Goal: Information Seeking & Learning: Learn about a topic

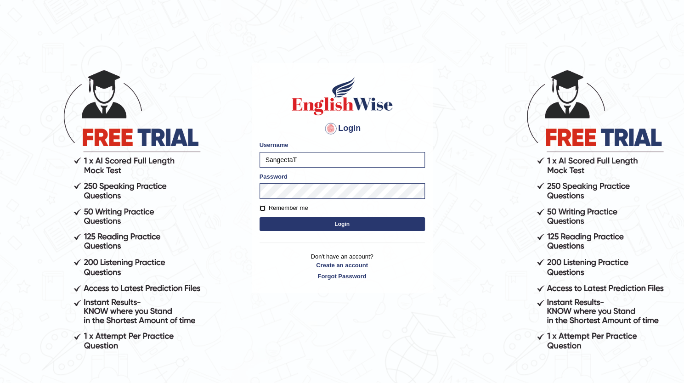
click at [265, 206] on input "Remember me" at bounding box center [263, 208] width 6 height 6
checkbox input "true"
click at [304, 225] on button "Login" at bounding box center [342, 224] width 165 height 14
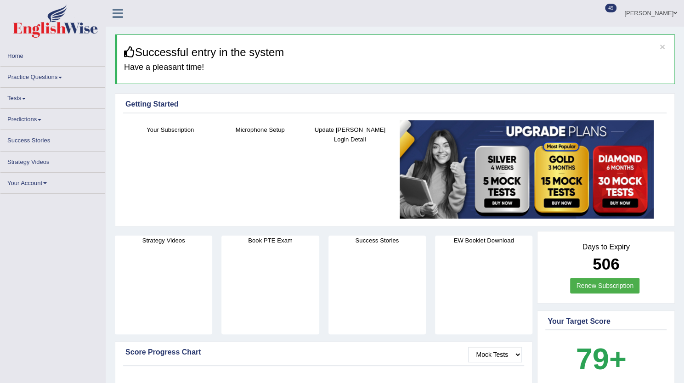
click at [55, 77] on link "Practice Questions" at bounding box center [52, 76] width 105 height 18
click at [66, 78] on link "Practice Questions" at bounding box center [52, 76] width 105 height 18
click at [61, 76] on link "Practice Questions" at bounding box center [52, 76] width 105 height 18
click at [59, 84] on link "Practice Questions" at bounding box center [52, 76] width 105 height 18
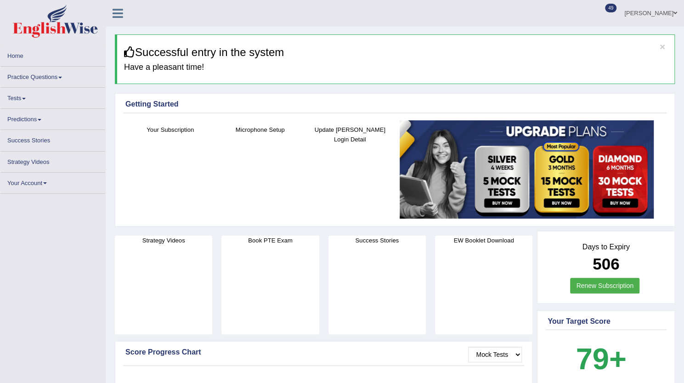
click at [59, 84] on link "Practice Questions" at bounding box center [52, 76] width 105 height 18
click at [19, 55] on link "Home" at bounding box center [52, 55] width 105 height 18
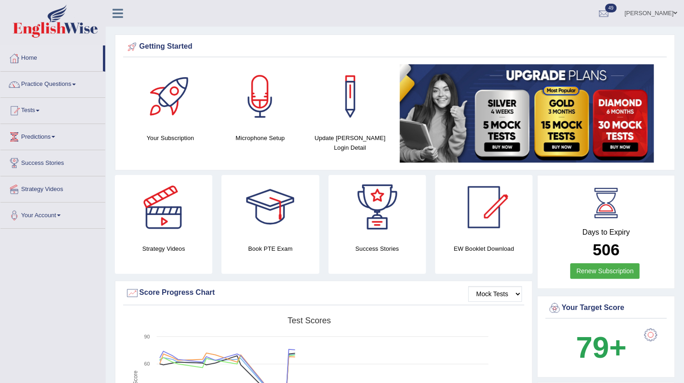
click at [65, 83] on link "Practice Questions" at bounding box center [52, 83] width 105 height 23
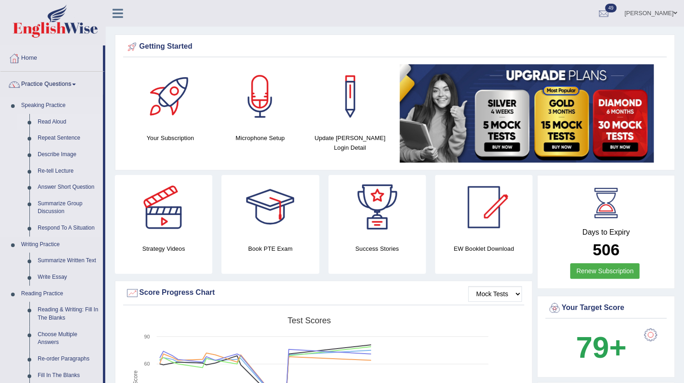
click at [63, 119] on link "Read Aloud" at bounding box center [68, 122] width 69 height 17
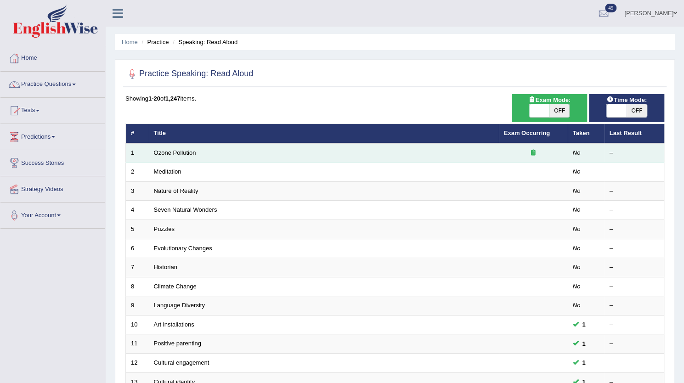
click at [176, 156] on td "Ozone Pollution" at bounding box center [324, 152] width 350 height 19
click at [175, 151] on link "Ozone Pollution" at bounding box center [175, 152] width 42 height 7
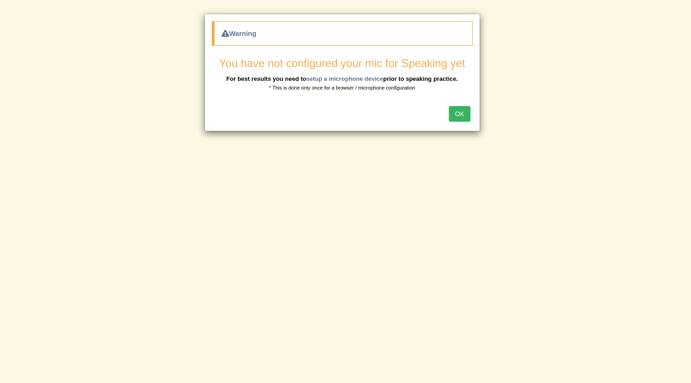
click at [465, 111] on button "OK" at bounding box center [459, 114] width 21 height 16
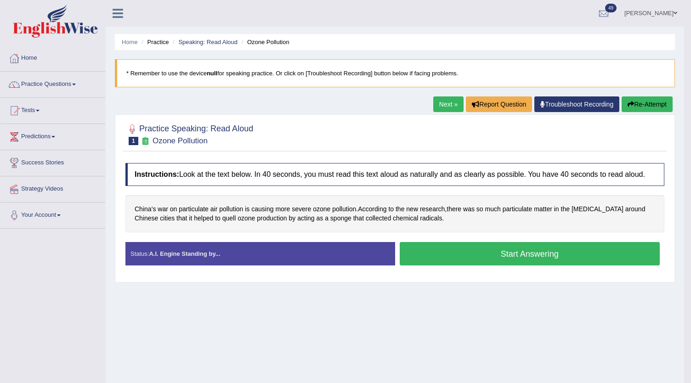
click at [465, 111] on body "Toggle navigation Home Practice Questions Speaking Practice Read Aloud Repeat S…" at bounding box center [345, 191] width 691 height 383
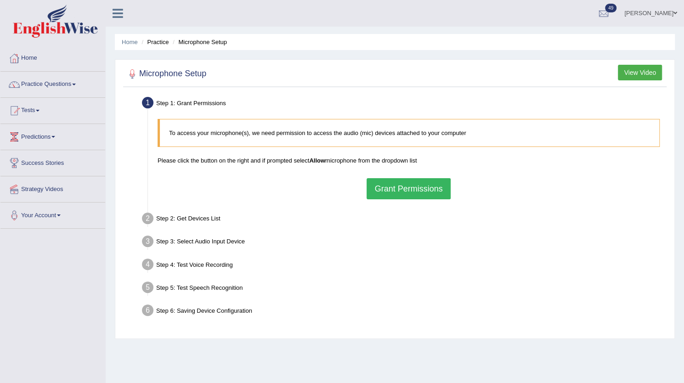
click at [402, 190] on button "Grant Permissions" at bounding box center [409, 188] width 84 height 21
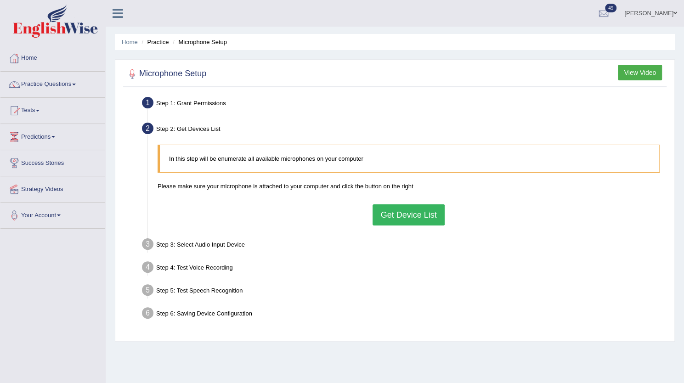
click at [404, 212] on button "Get Device List" at bounding box center [409, 215] width 72 height 21
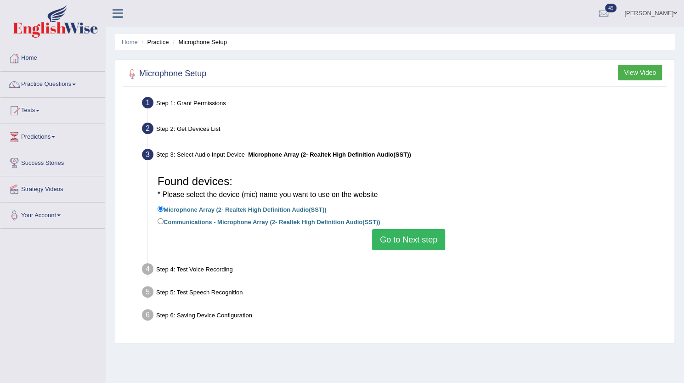
click at [432, 235] on button "Go to Next step" at bounding box center [408, 239] width 73 height 21
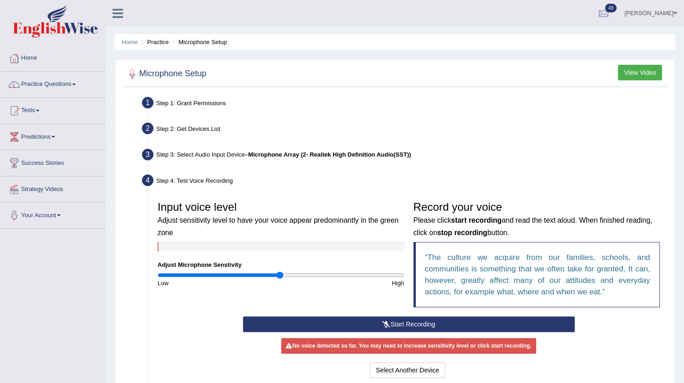
click at [432, 320] on button "Start Recording" at bounding box center [409, 325] width 332 height 16
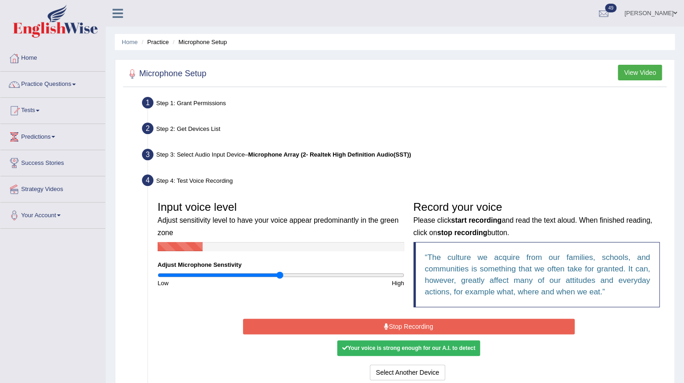
click at [432, 320] on button "Stop Recording" at bounding box center [409, 327] width 332 height 16
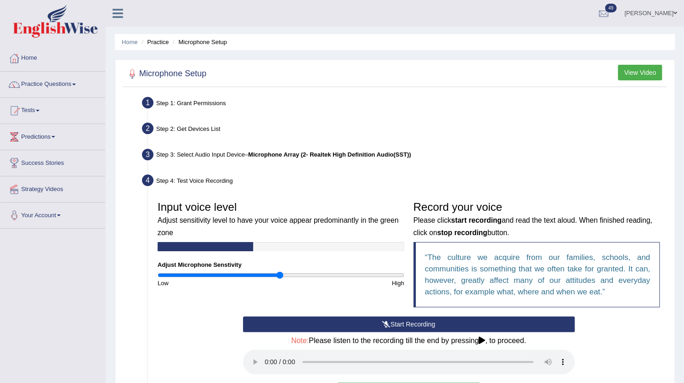
click at [432, 320] on button "Start Recording" at bounding box center [409, 325] width 332 height 16
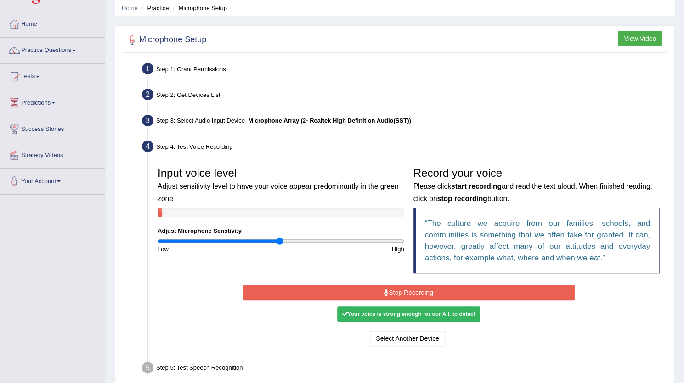
scroll to position [99, 0]
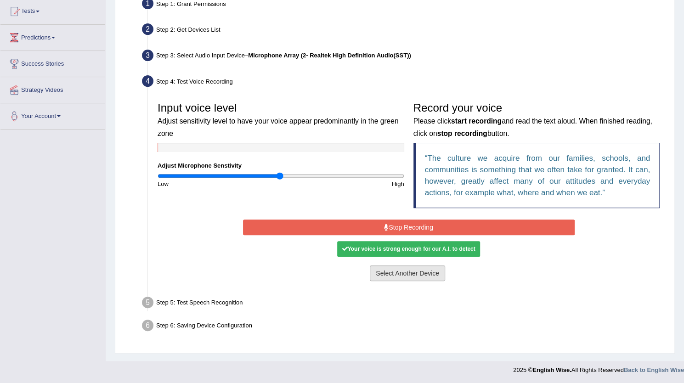
click at [429, 271] on button "Select Another Device" at bounding box center [407, 274] width 75 height 16
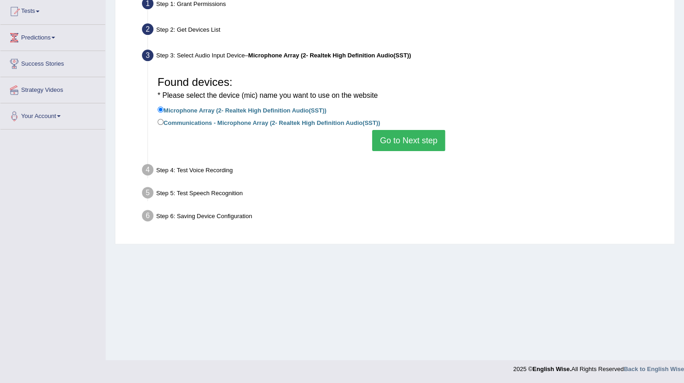
click at [407, 135] on button "Go to Next step" at bounding box center [408, 140] width 73 height 21
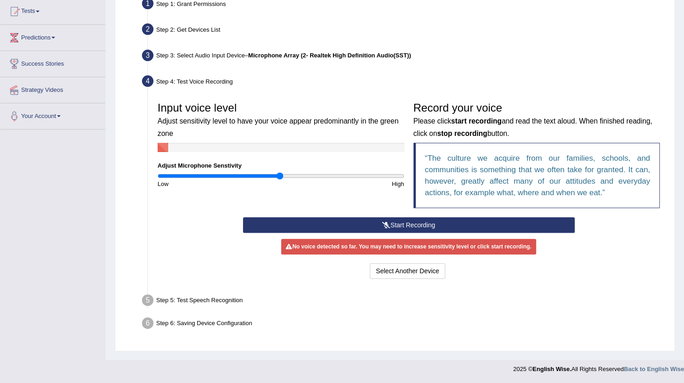
click at [372, 225] on button "Start Recording" at bounding box center [409, 225] width 332 height 16
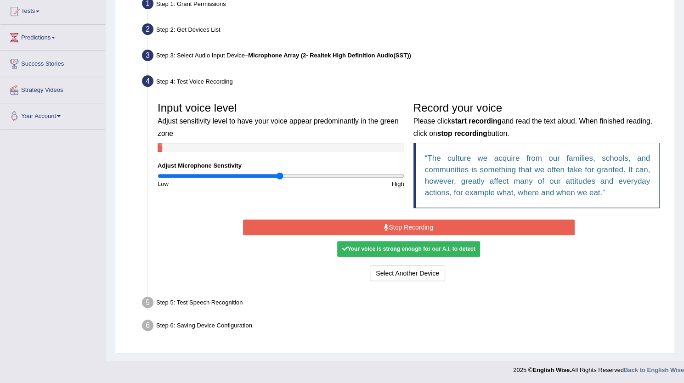
click at [372, 225] on button "Stop Recording" at bounding box center [409, 228] width 332 height 16
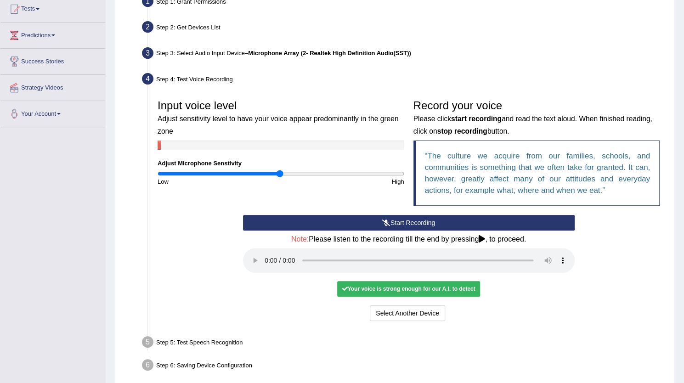
scroll to position [141, 0]
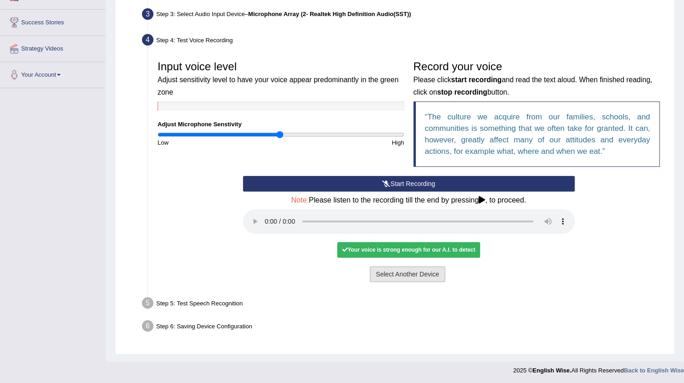
click at [412, 275] on button "Select Another Device" at bounding box center [407, 275] width 75 height 16
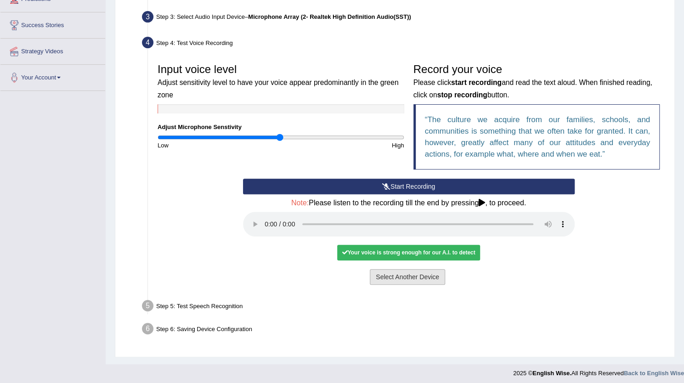
scroll to position [99, 0]
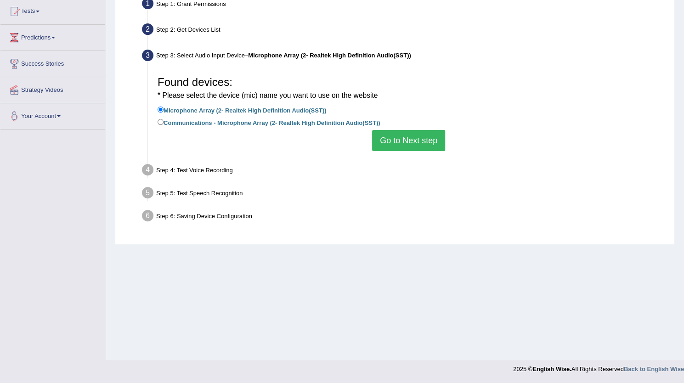
click at [434, 138] on button "Go to Next step" at bounding box center [408, 140] width 73 height 21
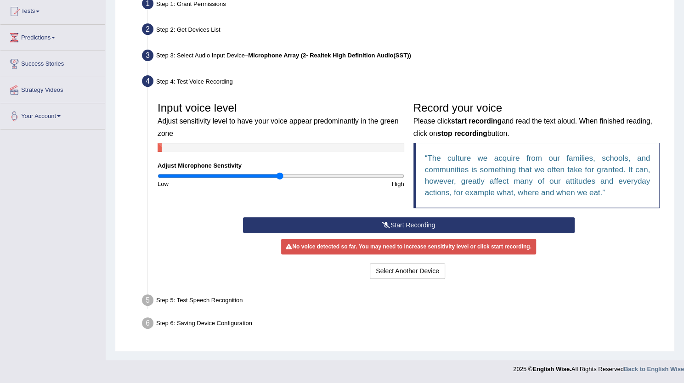
click at [386, 225] on icon at bounding box center [386, 225] width 8 height 6
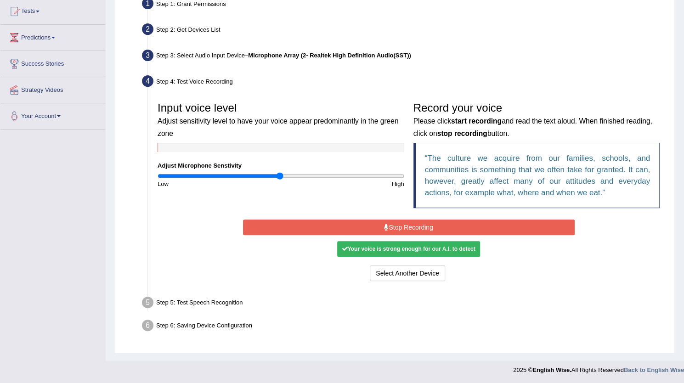
click at [472, 251] on div "Your voice is strong enough for our A.I. to detect" at bounding box center [408, 249] width 142 height 16
click at [424, 266] on button "Select Another Device" at bounding box center [407, 274] width 75 height 16
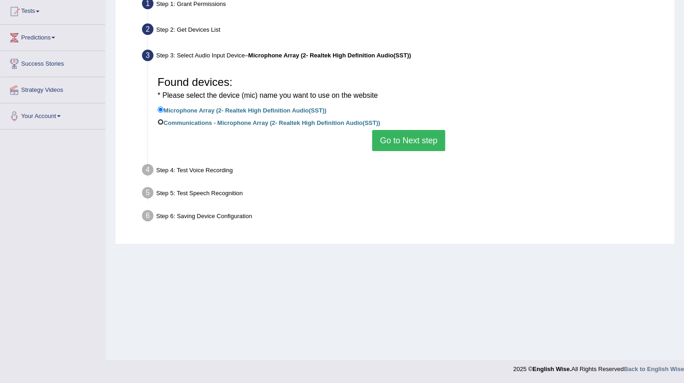
click at [158, 119] on input "Communications - Microphone Array (2- Realtek High Definition Audio(SST))" at bounding box center [161, 122] width 6 height 6
radio input "true"
click at [394, 140] on button "Go to Next step" at bounding box center [408, 140] width 73 height 21
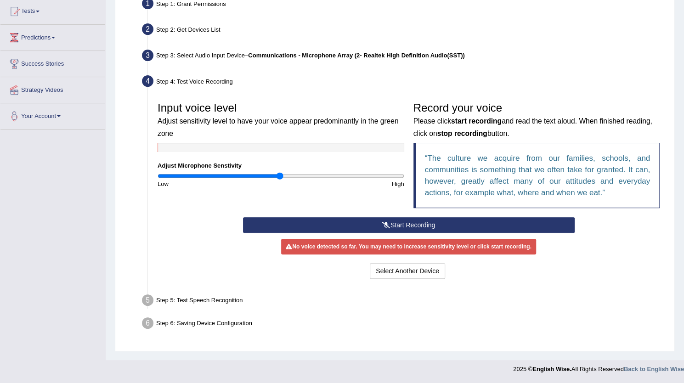
click at [415, 222] on button "Start Recording" at bounding box center [409, 225] width 332 height 16
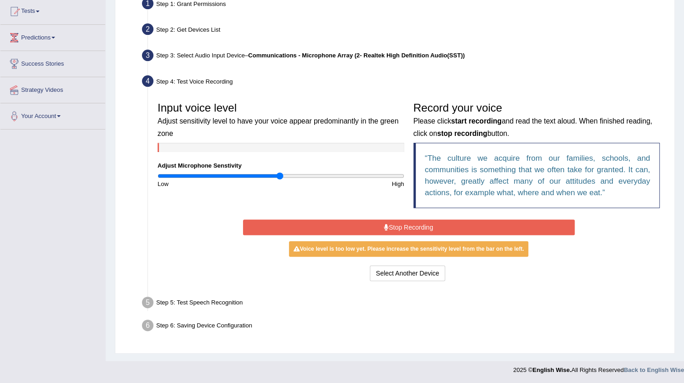
click at [415, 222] on button "Stop Recording" at bounding box center [409, 228] width 332 height 16
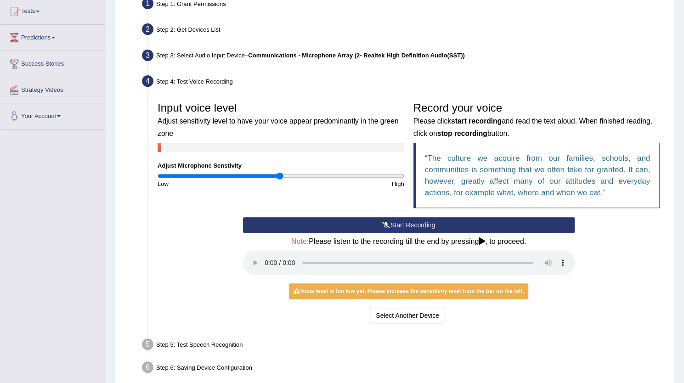
click at [415, 222] on button "Start Recording" at bounding box center [409, 225] width 332 height 16
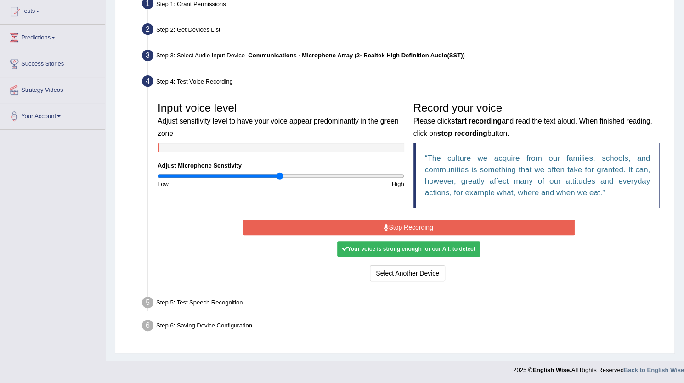
click at [460, 252] on div "Your voice is strong enough for our A.I. to detect" at bounding box center [408, 249] width 142 height 16
click at [458, 250] on div "Your voice is strong enough for our A.I. to detect" at bounding box center [408, 249] width 142 height 16
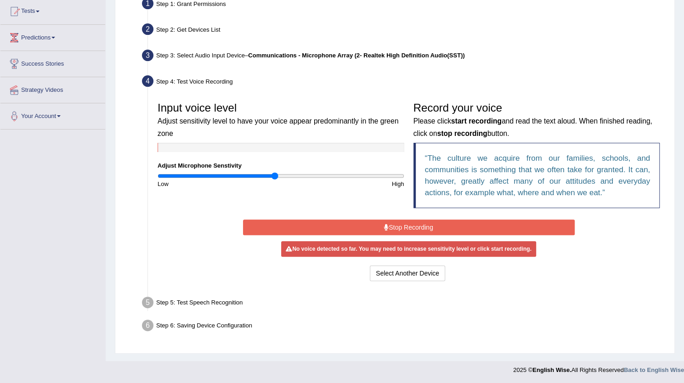
drag, startPoint x: 280, startPoint y: 178, endPoint x: 274, endPoint y: 188, distance: 11.6
type input "0.96"
click at [274, 180] on input "range" at bounding box center [281, 175] width 247 height 7
click at [425, 232] on button "Stop Recording" at bounding box center [409, 228] width 332 height 16
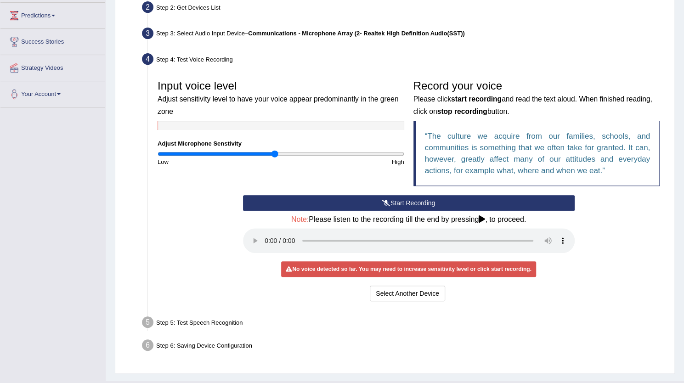
scroll to position [141, 0]
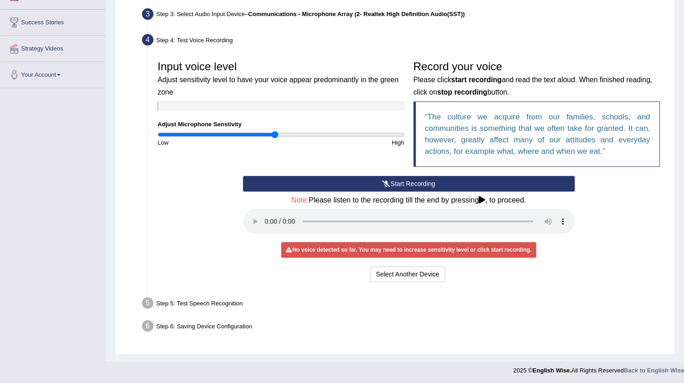
click at [438, 283] on div "Input voice level Adjust sensitivity level to have your voice appear predominan…" at bounding box center [409, 170] width 512 height 238
click at [433, 279] on button "Select Another Device" at bounding box center [407, 275] width 75 height 16
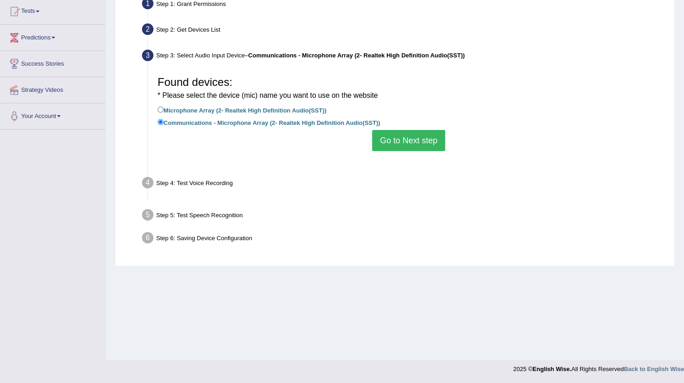
scroll to position [99, 0]
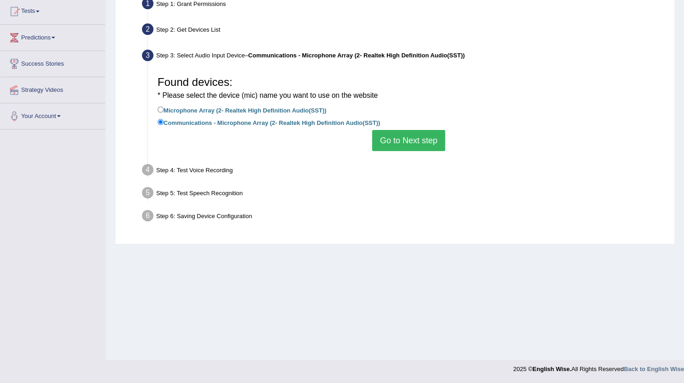
click at [190, 168] on div "Step 4: Test Voice Recording" at bounding box center [404, 171] width 533 height 20
click at [409, 218] on div "Step 6: Saving Device Configuration" at bounding box center [404, 217] width 533 height 20
click at [402, 130] on button "Go to Next step" at bounding box center [408, 140] width 73 height 21
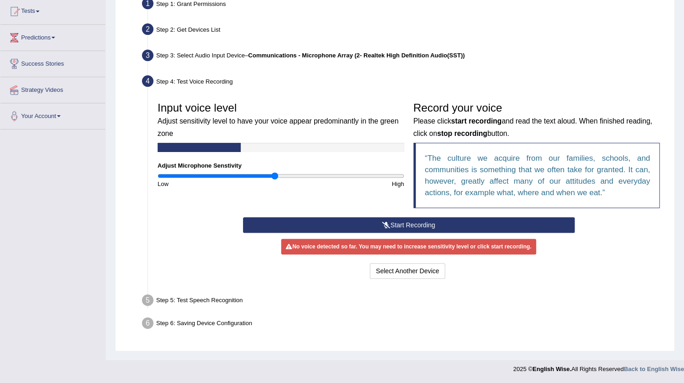
click at [376, 227] on button "Start Recording" at bounding box center [409, 225] width 332 height 16
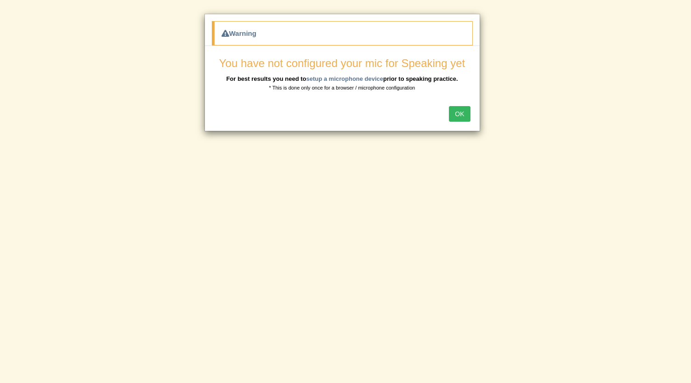
click at [455, 108] on button "OK" at bounding box center [459, 114] width 21 height 16
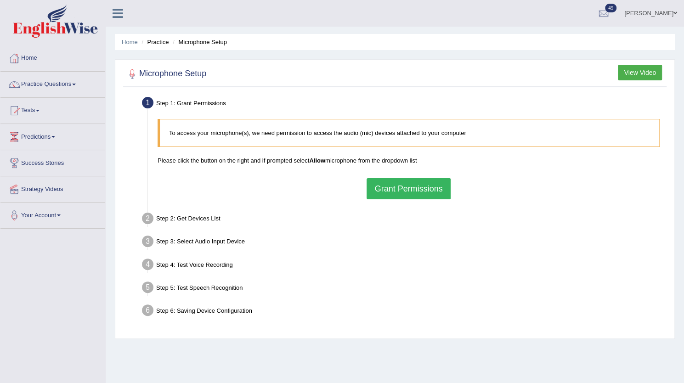
click at [400, 183] on button "Grant Permissions" at bounding box center [409, 188] width 84 height 21
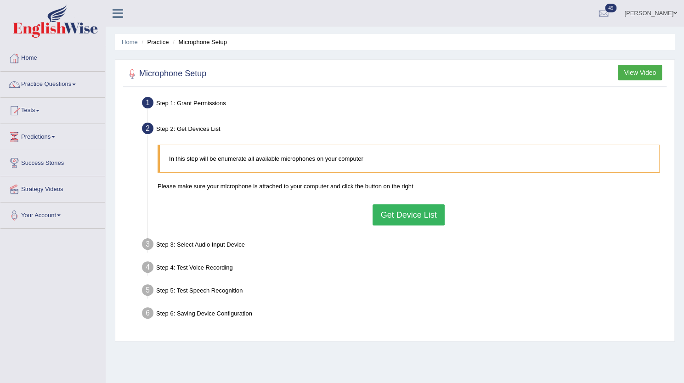
click at [419, 216] on button "Get Device List" at bounding box center [409, 215] width 72 height 21
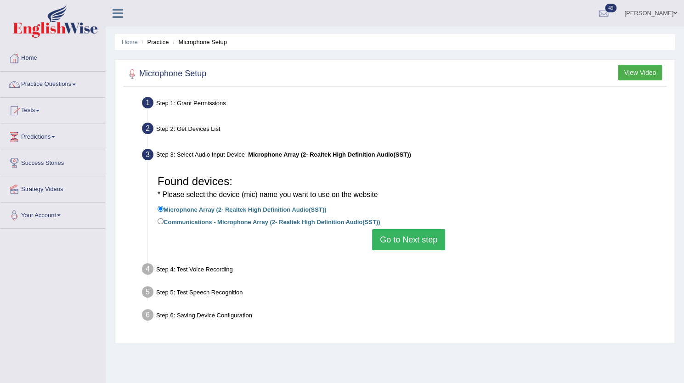
click at [409, 232] on button "Go to Next step" at bounding box center [408, 239] width 73 height 21
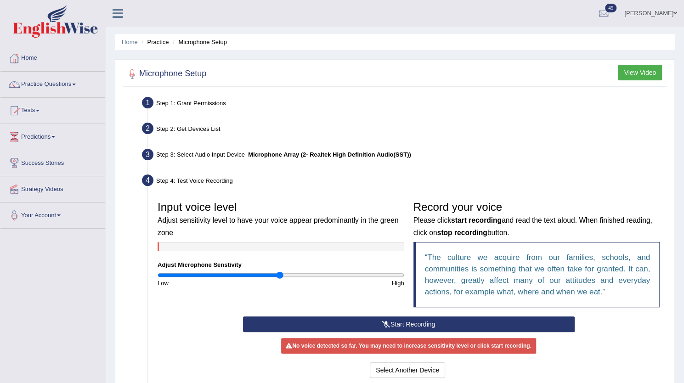
drag, startPoint x: 409, startPoint y: 232, endPoint x: 0, endPoint y: 301, distance: 414.4
click at [0, 301] on div "Toggle navigation Home Practice Questions Speaking Practice Read Aloud Repeat S…" at bounding box center [342, 239] width 684 height 478
click at [38, 118] on link "Tests" at bounding box center [52, 109] width 105 height 23
